Goal: Task Accomplishment & Management: Manage account settings

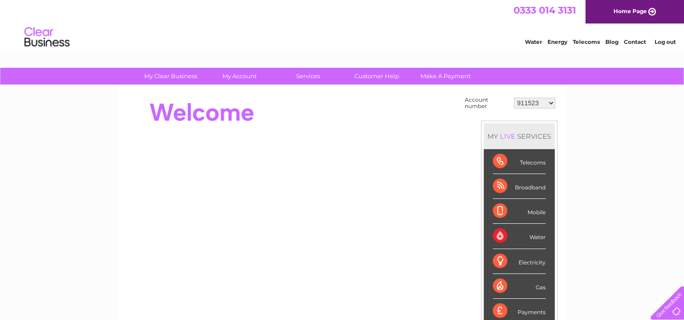
click at [667, 43] on link "Log out" at bounding box center [664, 41] width 21 height 7
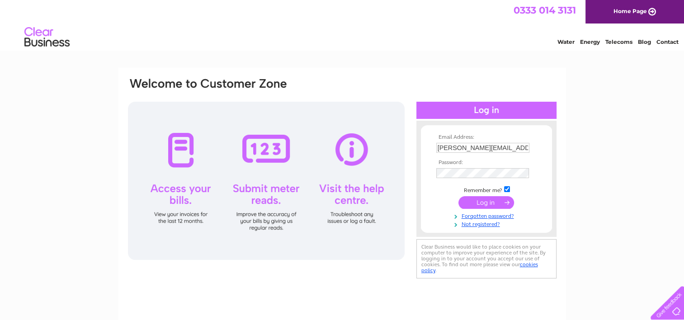
click at [457, 146] on input "amanda.cleland@businesscostconsultants.co.uk" at bounding box center [482, 148] width 93 height 10
click at [457, 146] on input "amanda.cleland@businesscostconsultants.co.uk" at bounding box center [483, 148] width 94 height 11
paste input "lindsays@weareboxfish.com"
type input "lindsays@weareboxfish.com"
click at [653, 101] on div "Email Address: lindsays@weareboxfish.com Password: Forgotten password?" at bounding box center [342, 272] width 684 height 408
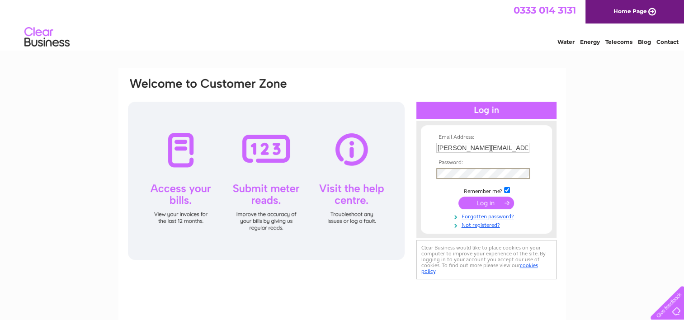
click at [605, 141] on div "Email Address: lindsays@weareboxfish.com Password: Forgotten password?" at bounding box center [342, 272] width 684 height 408
click at [475, 200] on input "submit" at bounding box center [486, 202] width 56 height 13
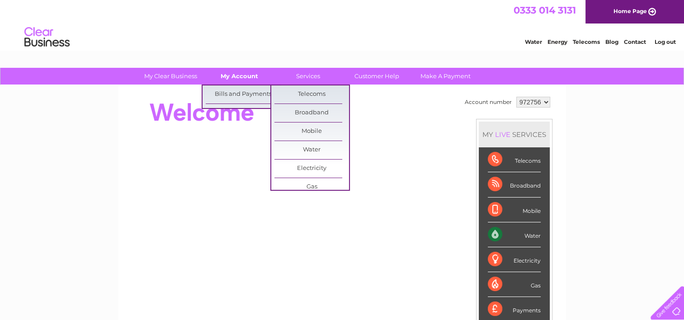
click at [244, 75] on link "My Account" at bounding box center [239, 76] width 75 height 17
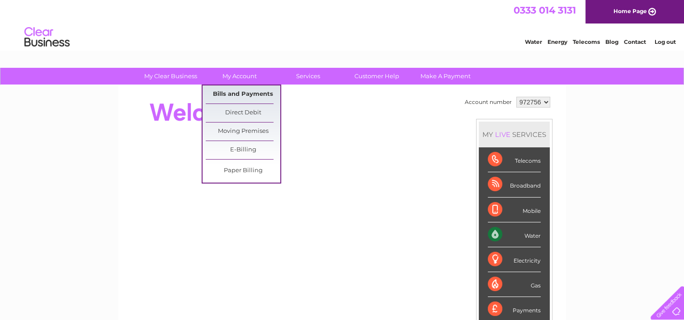
click at [243, 94] on link "Bills and Payments" at bounding box center [243, 94] width 75 height 18
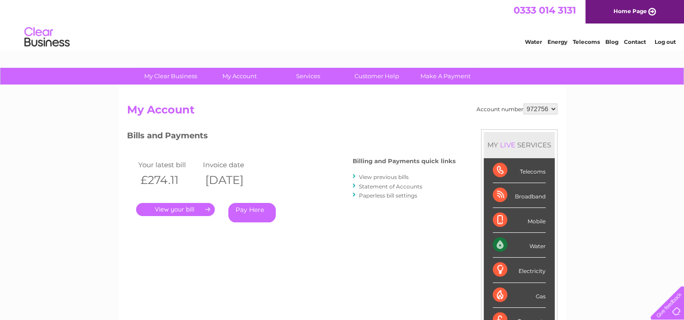
click at [177, 206] on link "." at bounding box center [175, 209] width 79 height 13
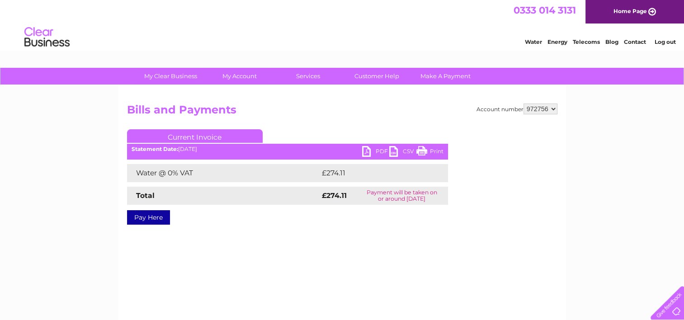
click at [369, 154] on link "PDF" at bounding box center [375, 152] width 27 height 13
